Goal: Answer question/provide support

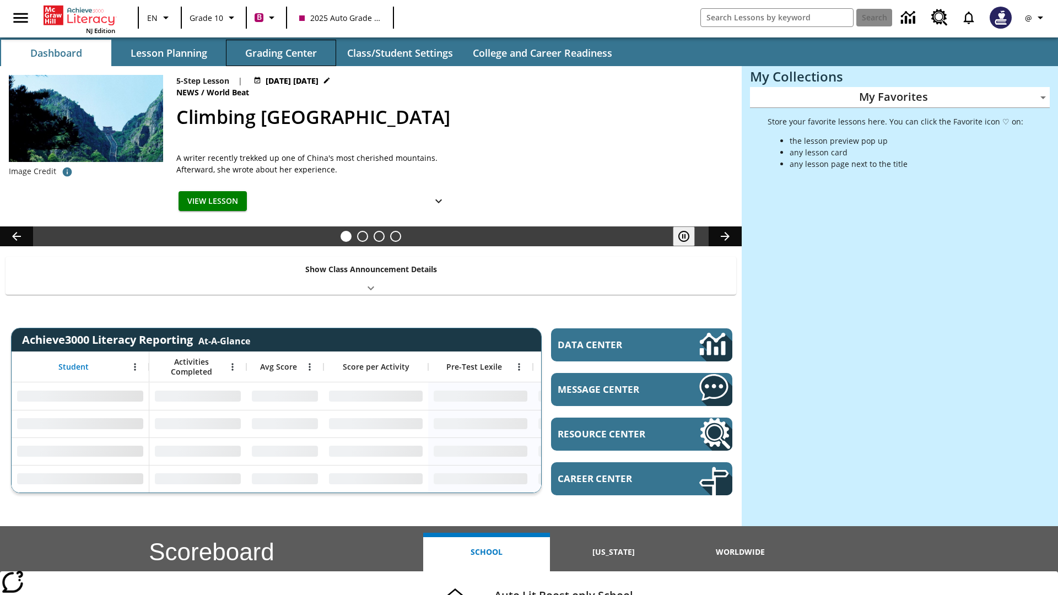
click at [281, 53] on button "Grading Center" at bounding box center [281, 53] width 110 height 26
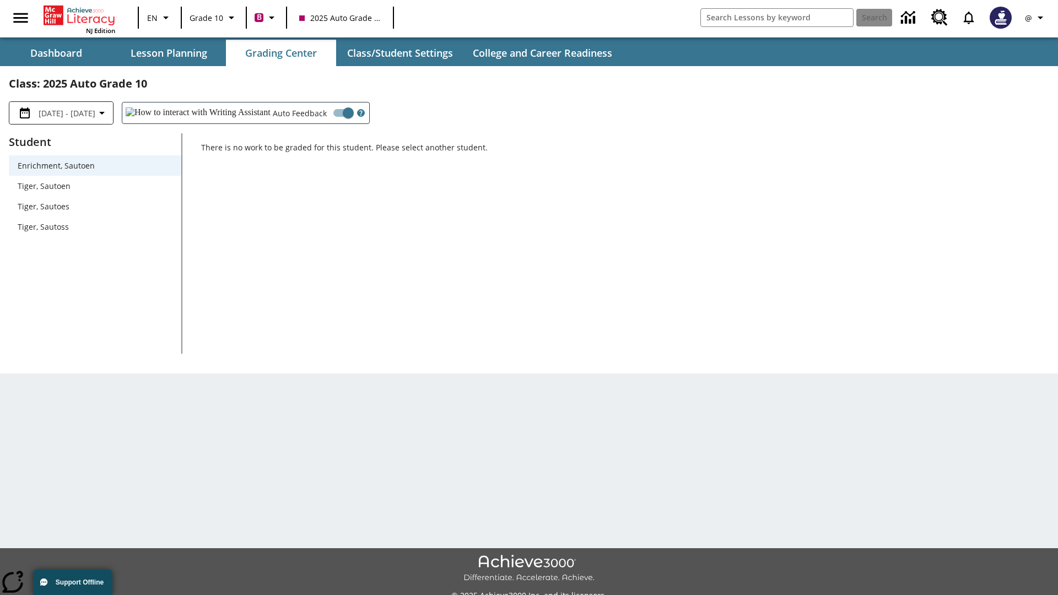
click at [95, 186] on span "Tiger, Sautoen" at bounding box center [95, 186] width 155 height 12
click at [359, 113] on icon "Open Help for Writing Assistant" at bounding box center [360, 114] width 3 height 6
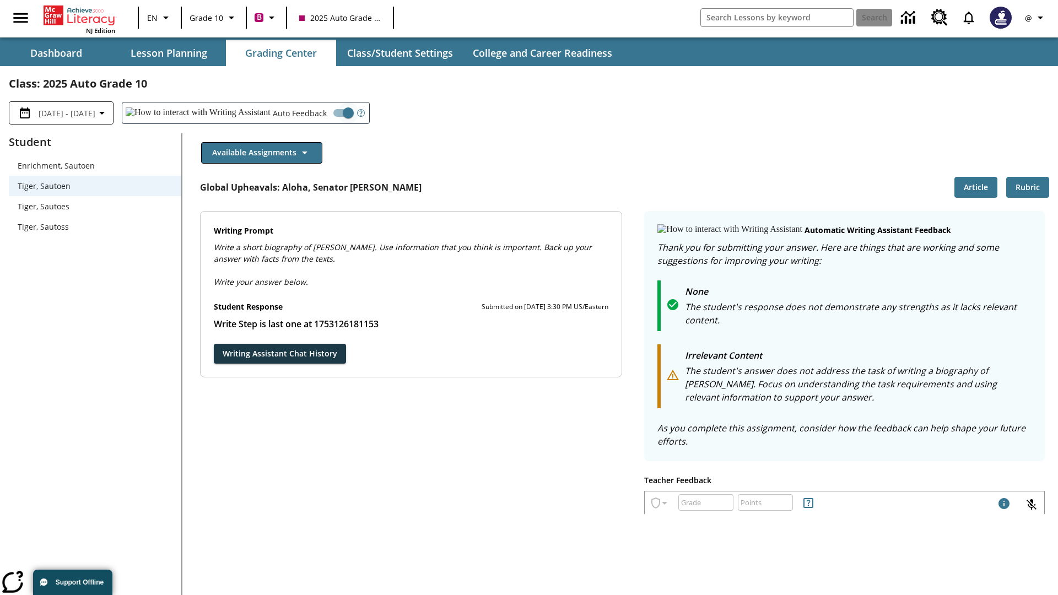
click at [317, 113] on input "Auto Feedback" at bounding box center [348, 112] width 63 height 21
checkbox input "false"
